Goal: Information Seeking & Learning: Understand process/instructions

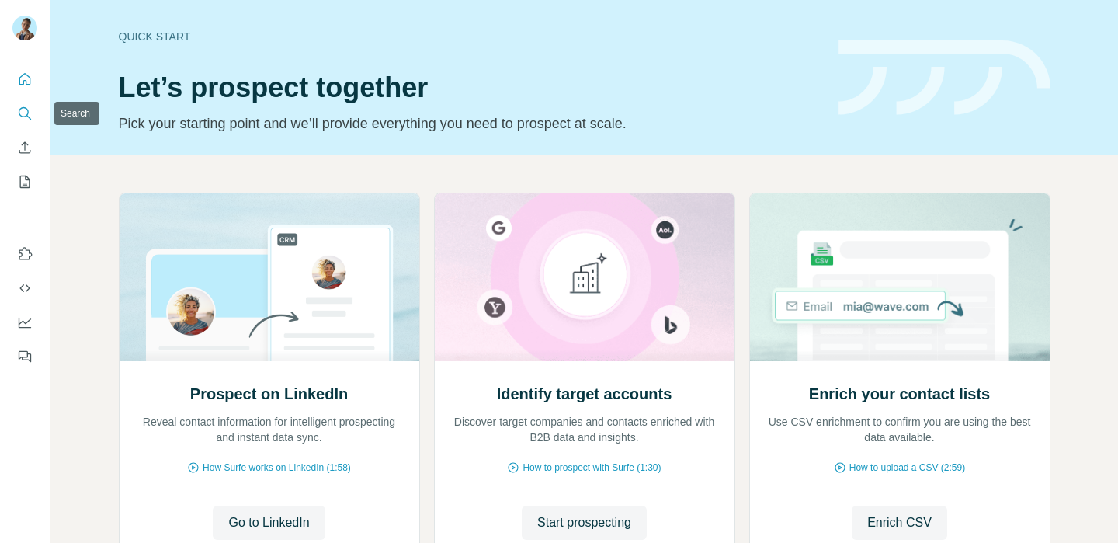
click at [29, 113] on icon "Search" at bounding box center [25, 114] width 16 height 16
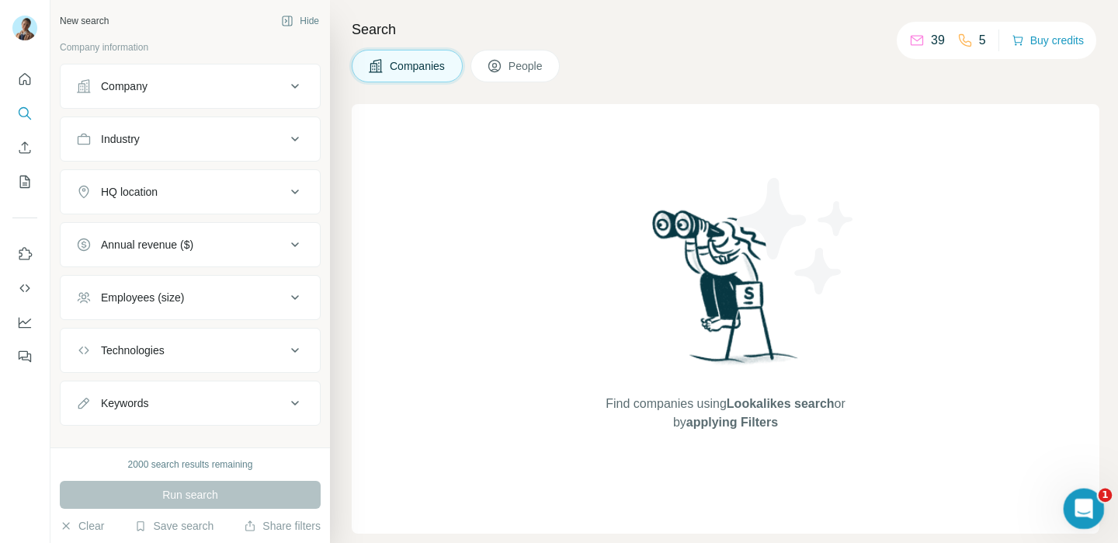
click at [1080, 506] on icon "Open Intercom Messenger" at bounding box center [1082, 507] width 26 height 26
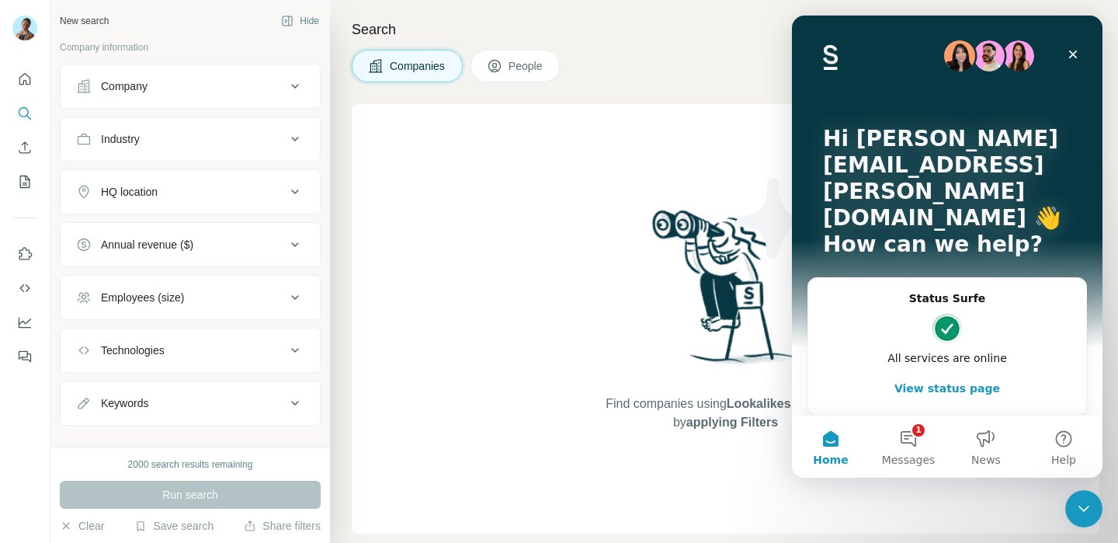
click at [1016, 244] on div "Hi nasrien.youness@surfe.com 👋 How can we help?" at bounding box center [946, 195] width 279 height 359
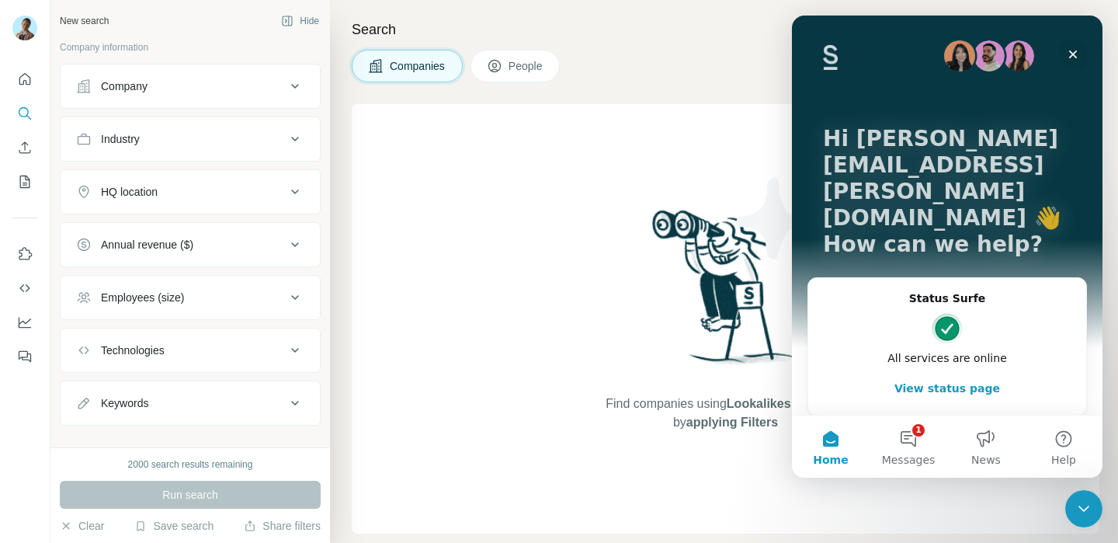
scroll to position [49, 0]
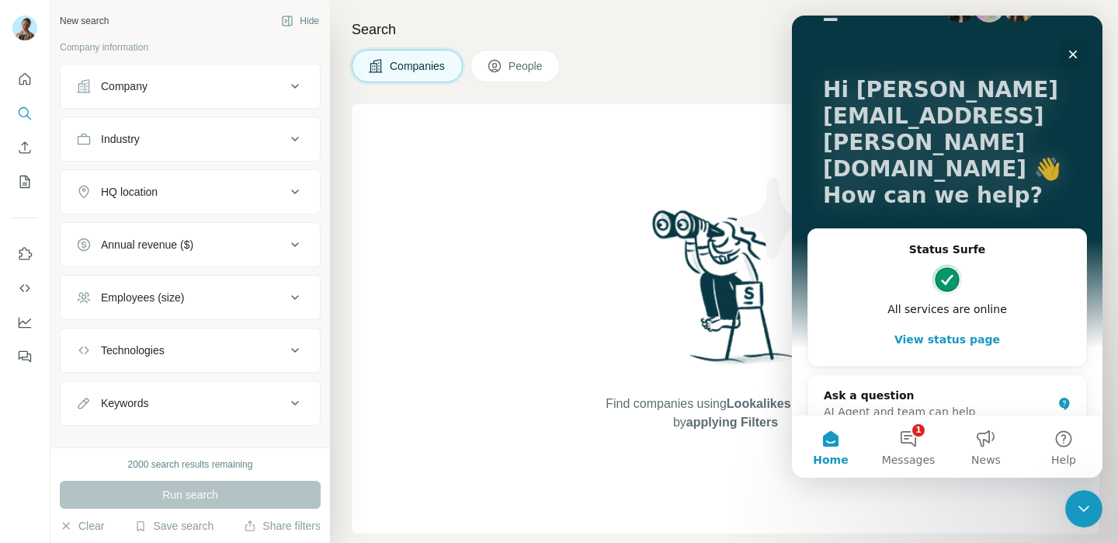
click at [817, 442] on button "Home" at bounding box center [831, 446] width 78 height 62
click at [982, 459] on span "News" at bounding box center [985, 459] width 29 height 11
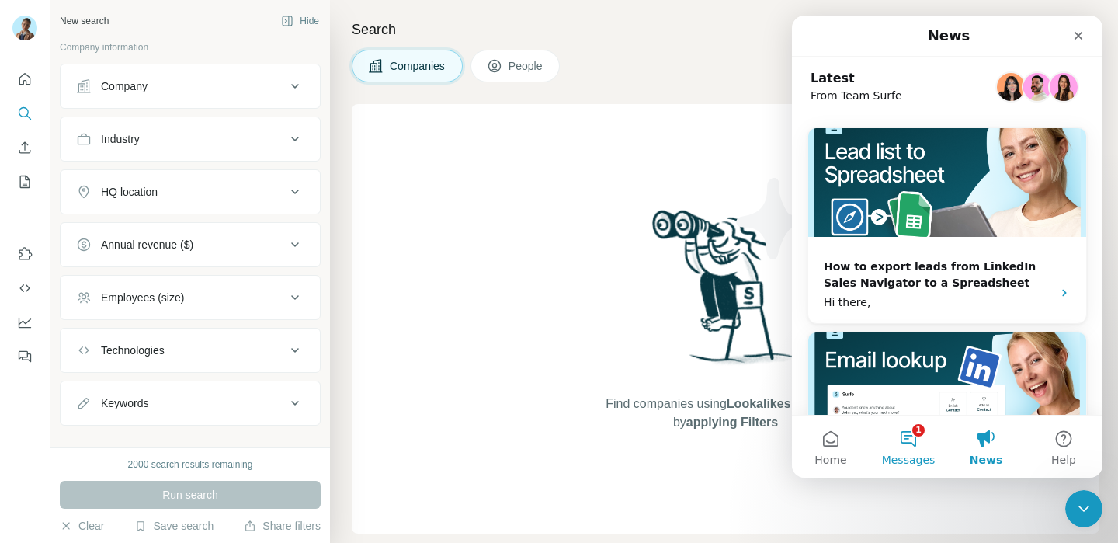
click at [909, 449] on button "1 Messages" at bounding box center [908, 446] width 78 height 62
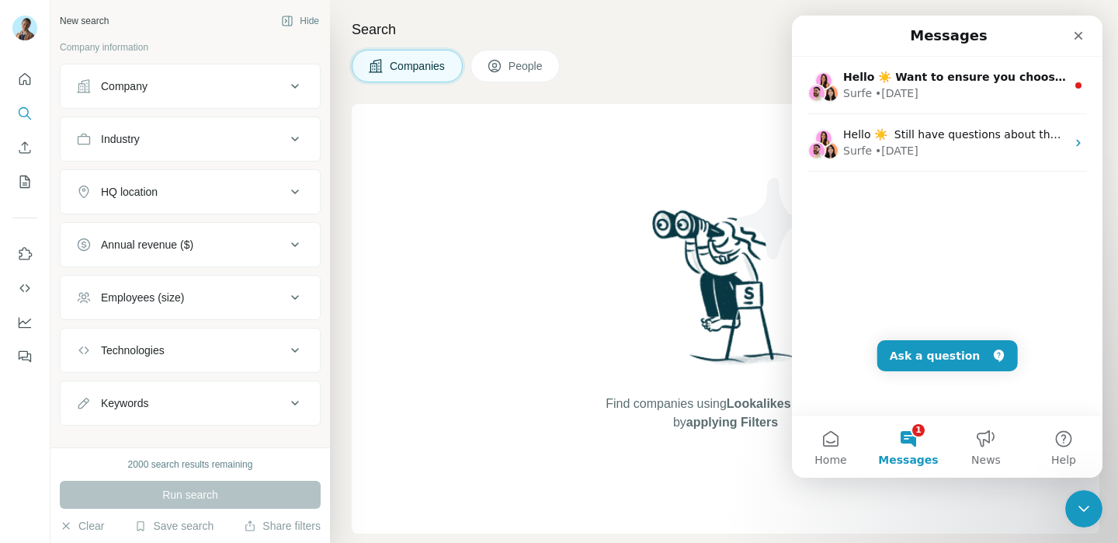
click at [909, 449] on button "1 Messages" at bounding box center [908, 446] width 78 height 62
click at [823, 454] on span "Home" at bounding box center [830, 459] width 32 height 11
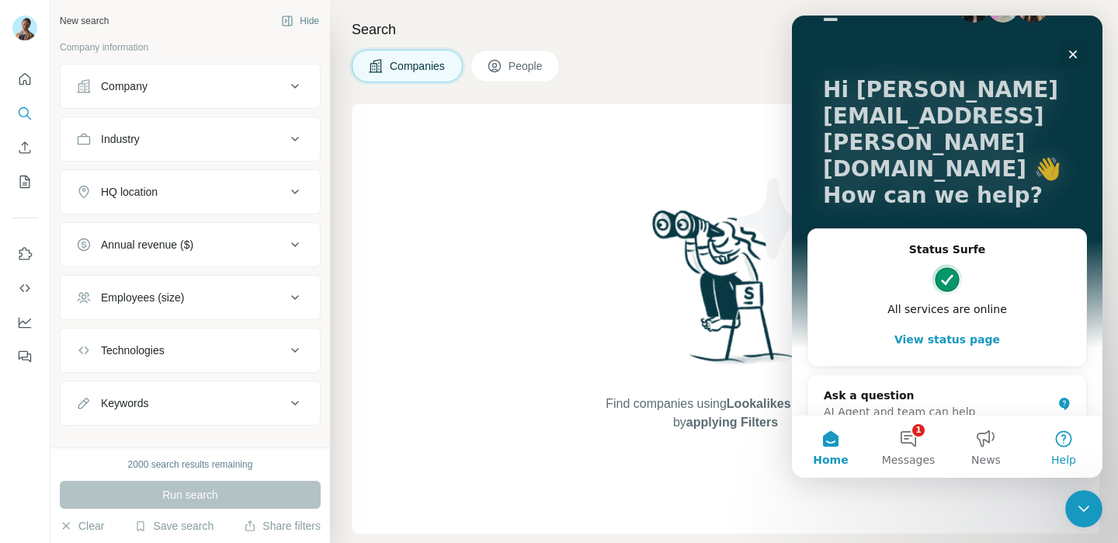
click at [1083, 459] on button "Help" at bounding box center [1063, 446] width 78 height 62
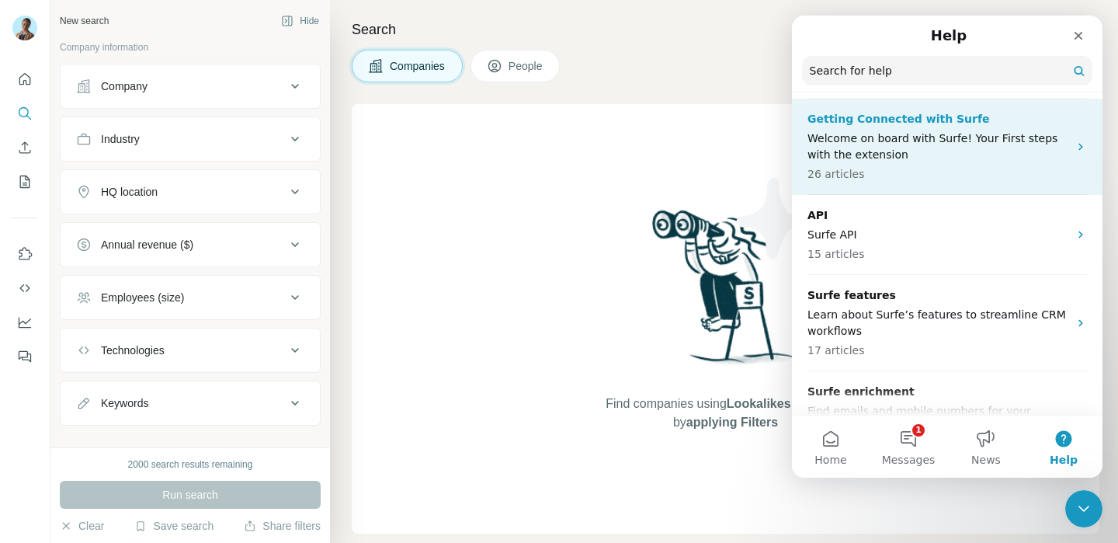
scroll to position [0, 0]
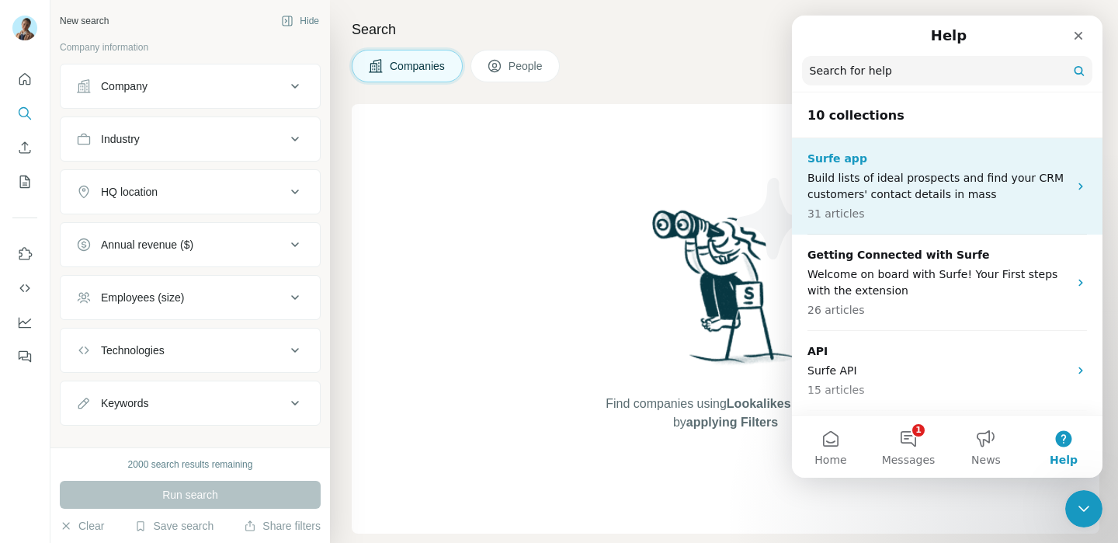
click at [931, 189] on p "Build lists of ideal prospects and find your CRM customers' contact details in …" at bounding box center [937, 186] width 261 height 33
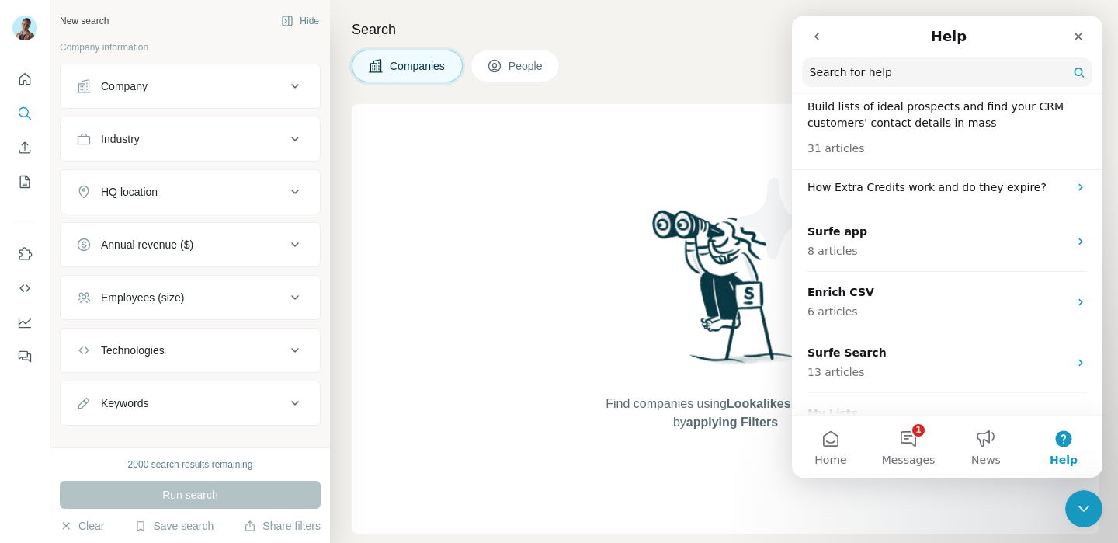
scroll to position [53, 0]
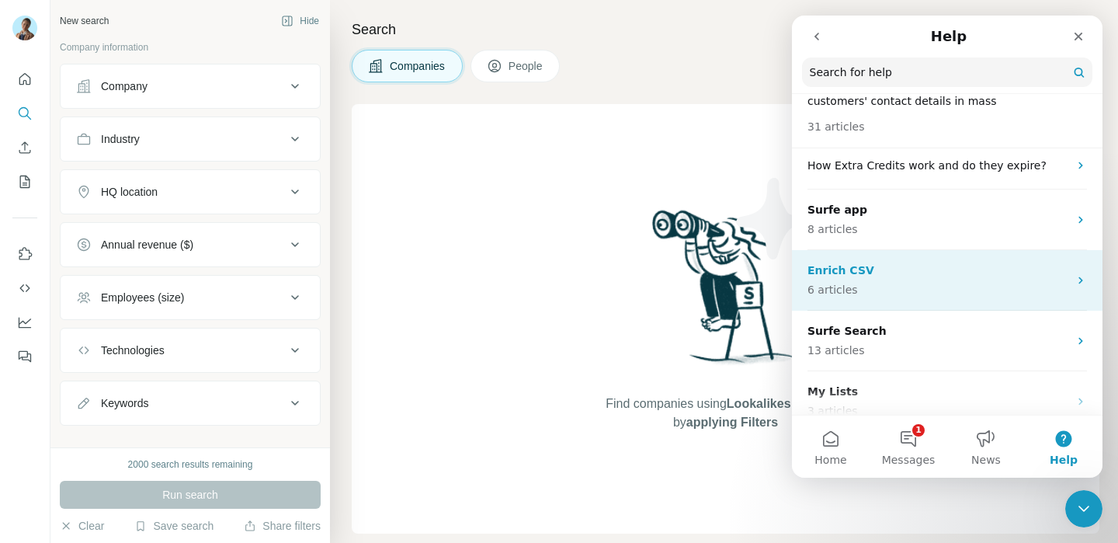
click at [871, 256] on div "Enrich CSV 6 articles" at bounding box center [947, 280] width 310 height 61
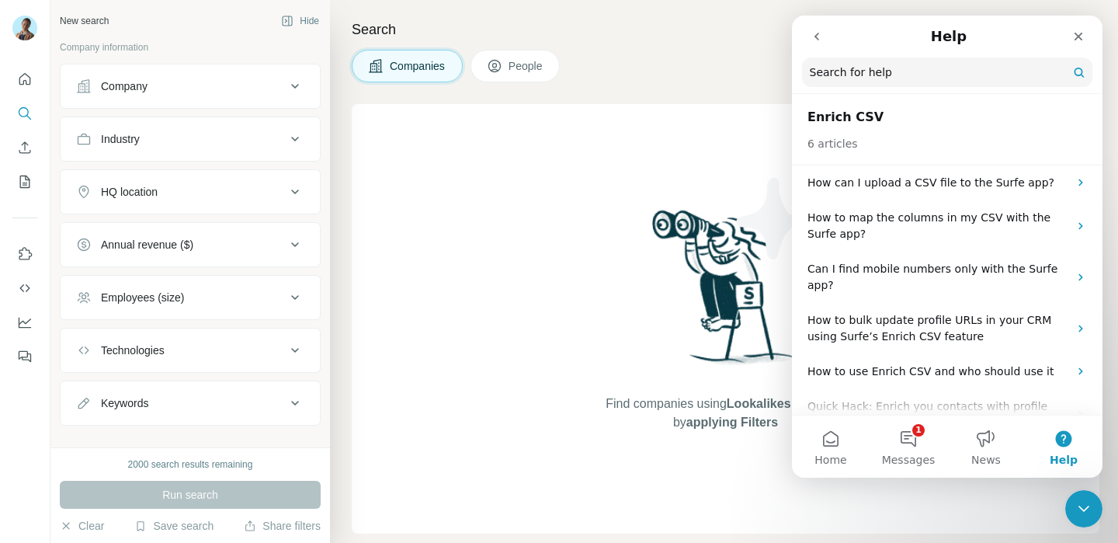
click at [819, 34] on icon "go back" at bounding box center [816, 36] width 12 height 12
